Goal: Task Accomplishment & Management: Manage account settings

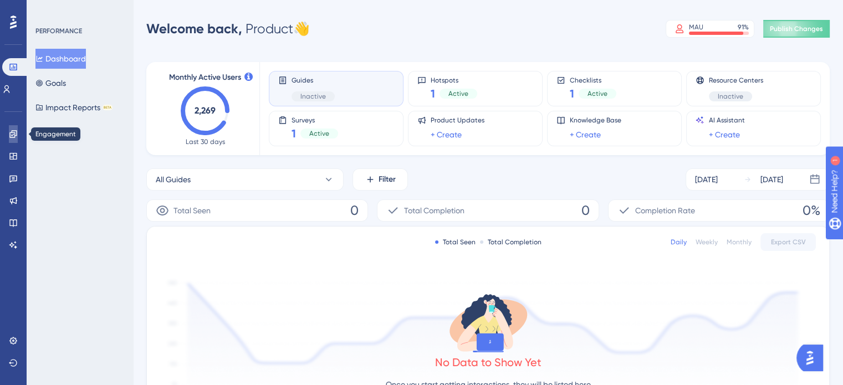
click at [14, 136] on icon at bounding box center [12, 133] width 7 height 7
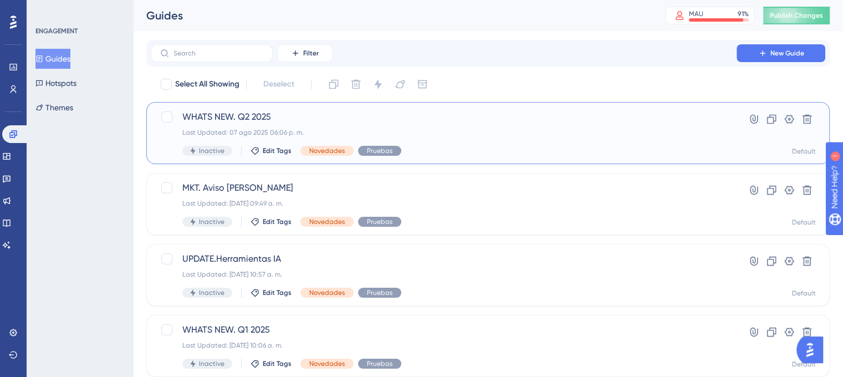
click at [415, 126] on div "WHATS NEW. Q2 2025 Last Updated: 07 ago 2025 06:06 p. m. Inactive Edit Tags Nov…" at bounding box center [443, 132] width 523 height 45
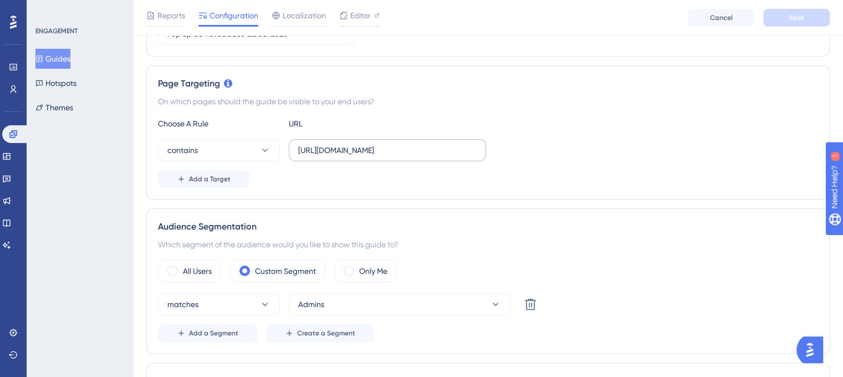
scroll to position [333, 0]
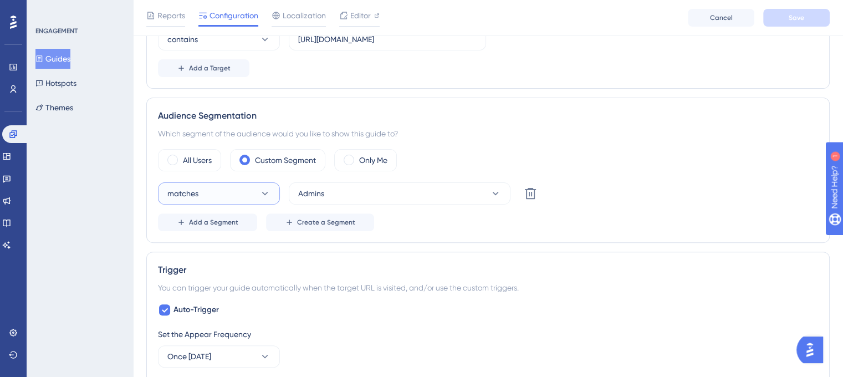
click at [233, 190] on button "matches" at bounding box center [219, 193] width 122 height 22
click at [233, 191] on button "matches" at bounding box center [219, 193] width 122 height 22
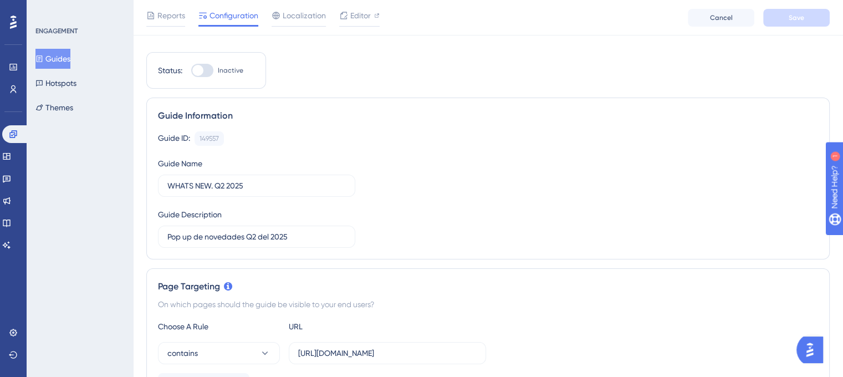
scroll to position [0, 0]
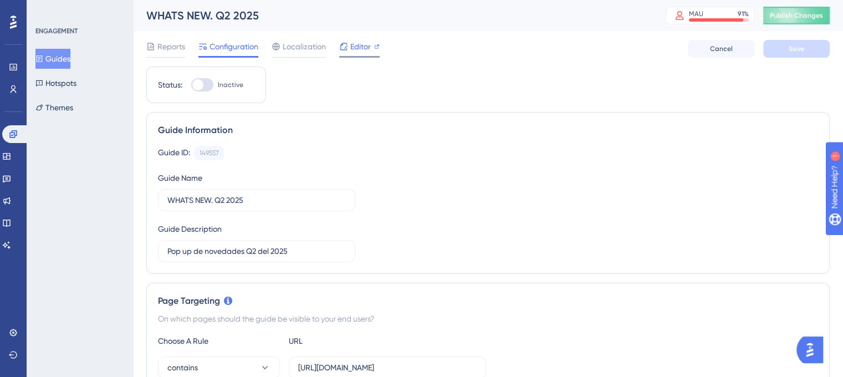
click at [364, 48] on span "Editor" at bounding box center [360, 46] width 21 height 13
click at [211, 86] on div at bounding box center [202, 84] width 22 height 13
click at [191, 85] on input "Inactive" at bounding box center [191, 85] width 1 height 1
checkbox input "true"
click at [784, 53] on button "Save" at bounding box center [796, 49] width 67 height 18
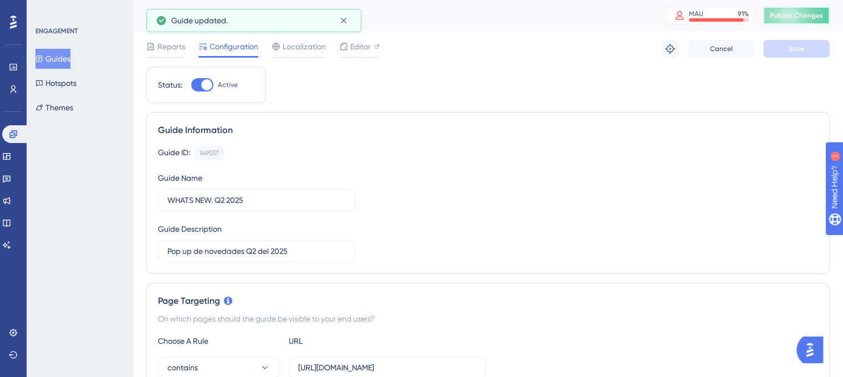
click at [809, 19] on span "Publish Changes" at bounding box center [796, 15] width 53 height 9
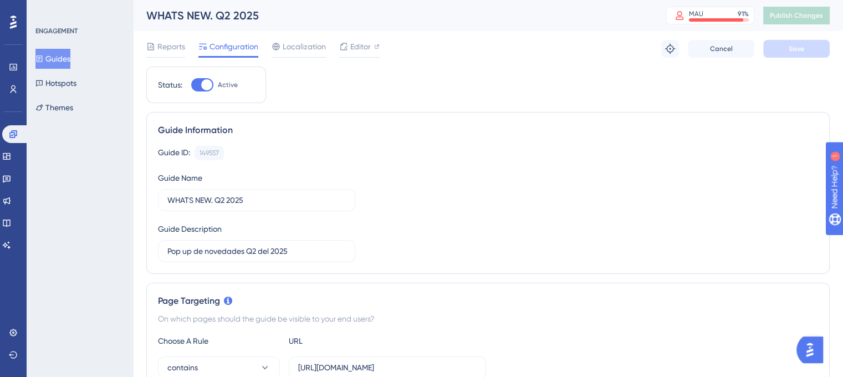
click at [64, 63] on button "Guides" at bounding box center [52, 59] width 35 height 20
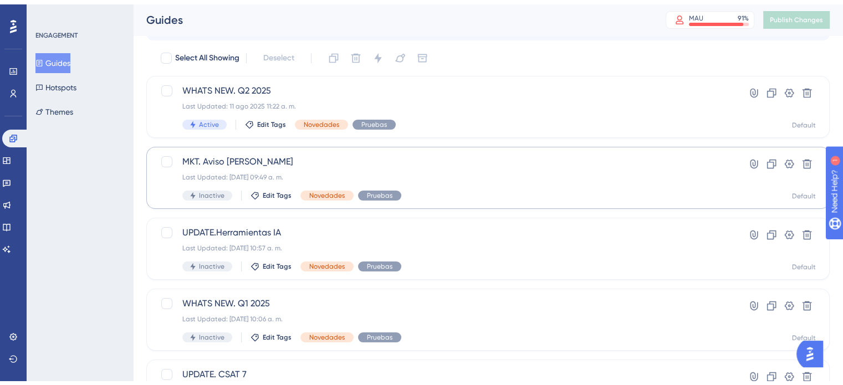
scroll to position [55, 0]
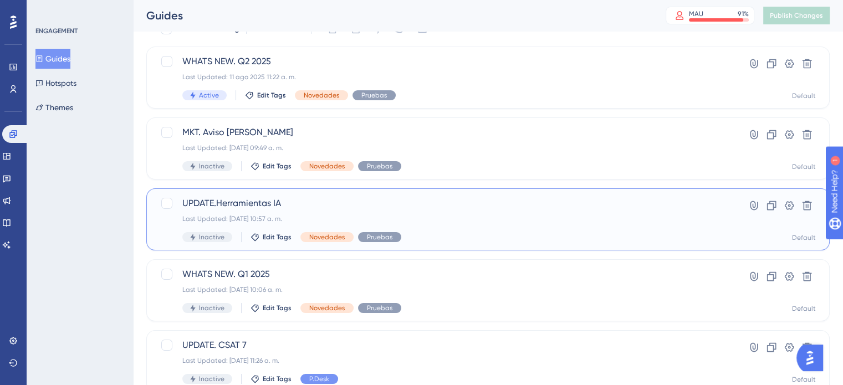
click at [358, 212] on div "UPDATE.Herramientas IA Last Updated: 24 jun 2025 10:57 a. m. Inactive Edit Tags…" at bounding box center [443, 219] width 523 height 45
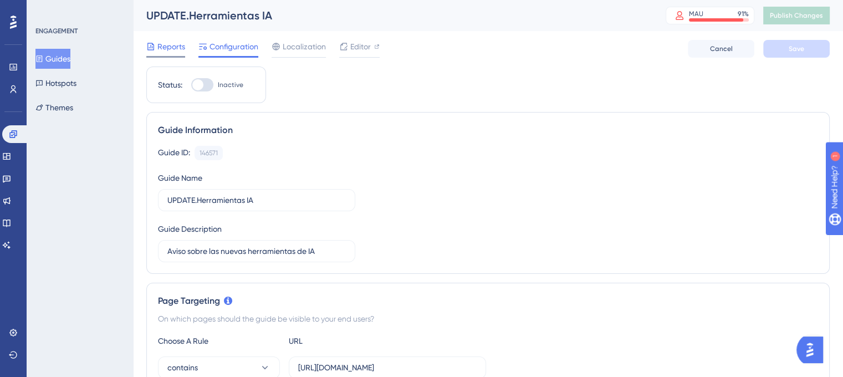
click at [170, 45] on span "Reports" at bounding box center [171, 46] width 28 height 13
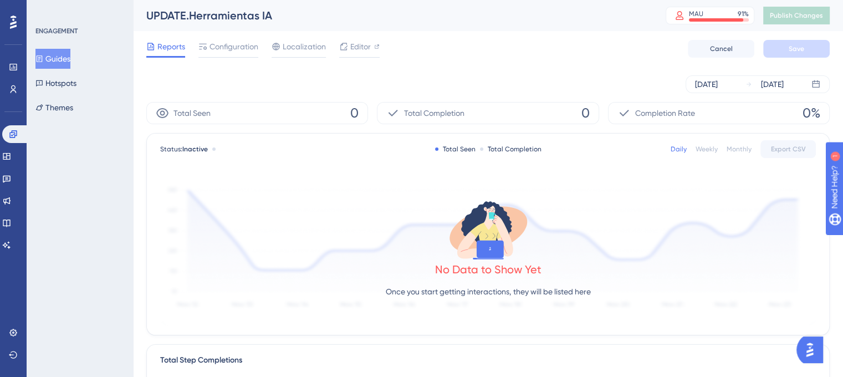
click at [67, 59] on button "Guides" at bounding box center [52, 59] width 35 height 20
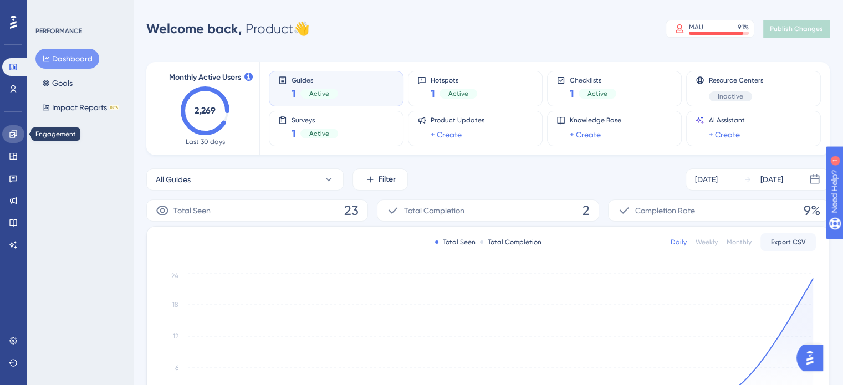
click at [18, 134] on link at bounding box center [13, 134] width 22 height 18
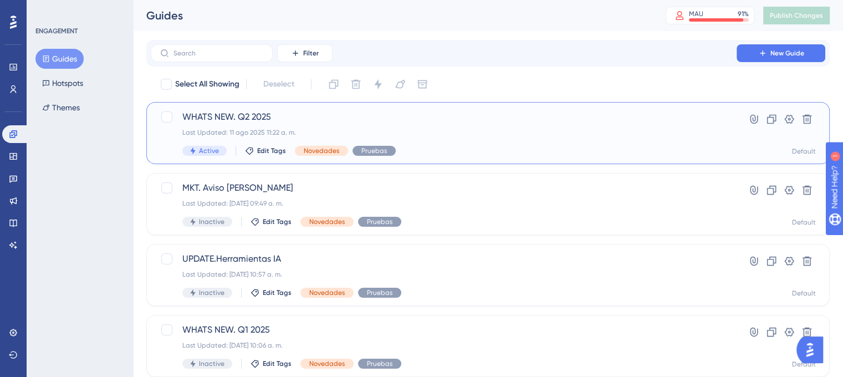
click at [467, 144] on div "WHATS NEW. Q2 2025 Last Updated: 11 ago 2025 11:22 a. m. Active Edit Tags Noved…" at bounding box center [443, 132] width 523 height 45
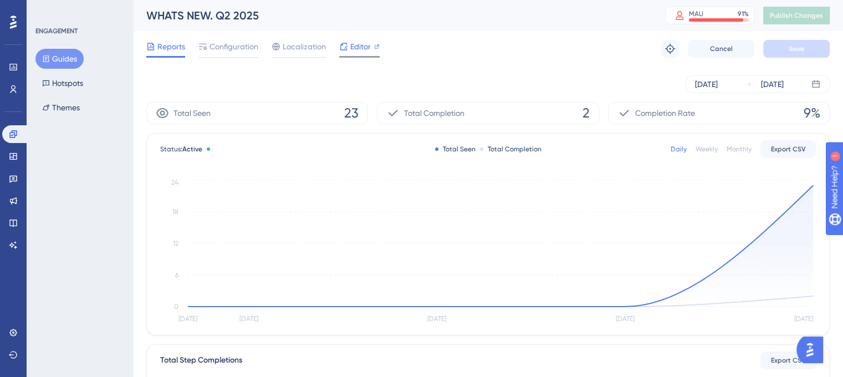
click at [354, 47] on span "Editor" at bounding box center [360, 46] width 21 height 13
